Goal: Transaction & Acquisition: Purchase product/service

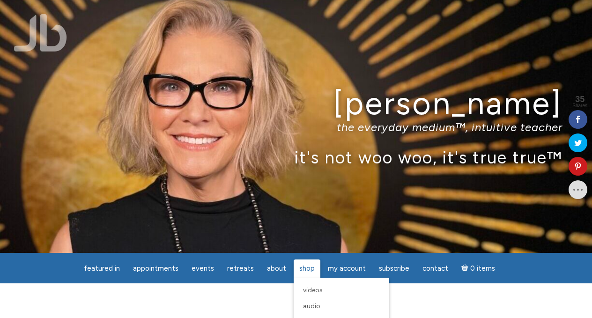
click at [308, 269] on span "Shop" at bounding box center [306, 268] width 15 height 8
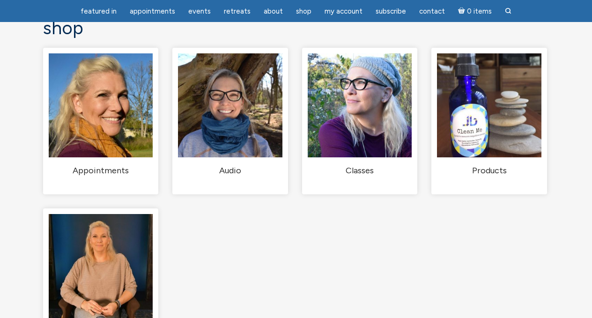
scroll to position [101, 0]
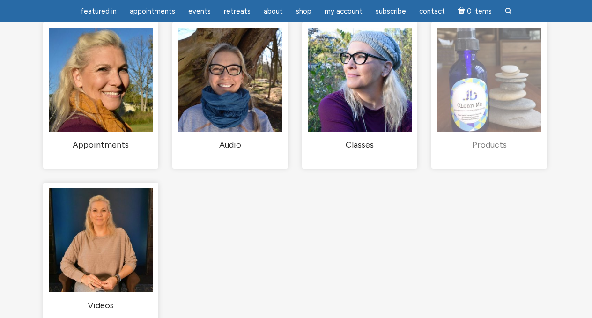
click at [494, 150] on h2 "Products (5)" at bounding box center [489, 145] width 104 height 11
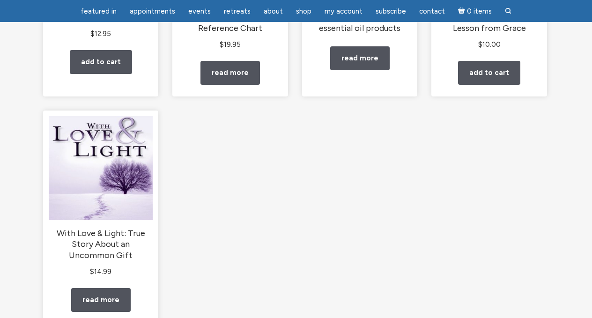
scroll to position [262, 0]
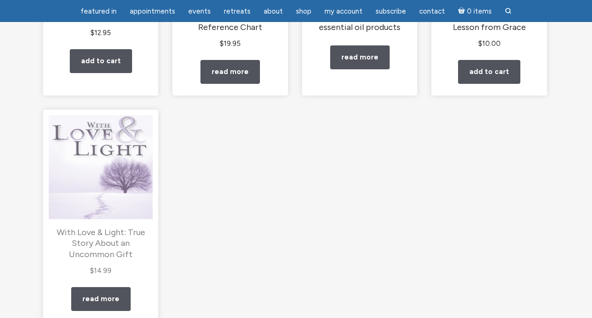
click at [127, 249] on h2 "With Love & Light: True Story About an Uncommon Gift" at bounding box center [101, 243] width 104 height 33
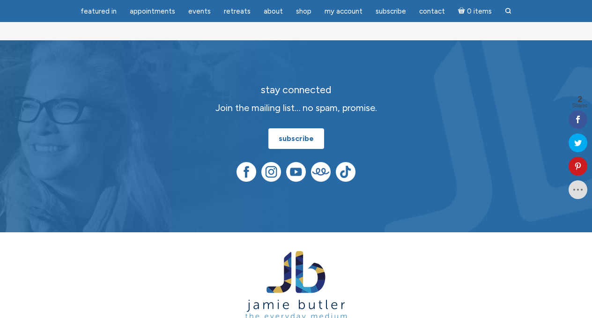
scroll to position [518, 0]
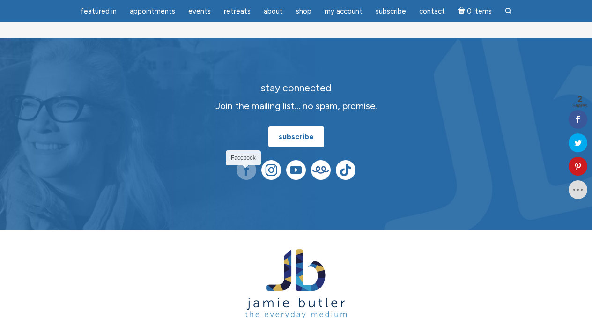
click at [245, 174] on img at bounding box center [247, 170] width 20 height 20
